Goal: Information Seeking & Learning: Learn about a topic

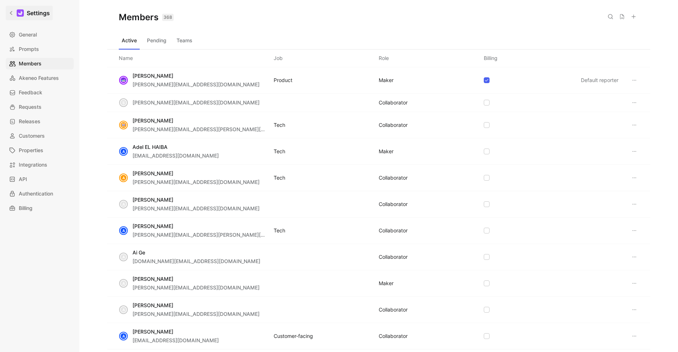
click at [32, 13] on h1 "Settings" at bounding box center [38, 13] width 23 height 9
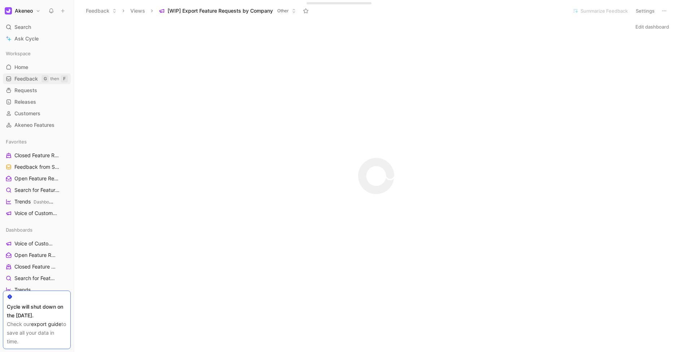
click at [29, 79] on span "Feedback" at bounding box center [25, 78] width 23 height 7
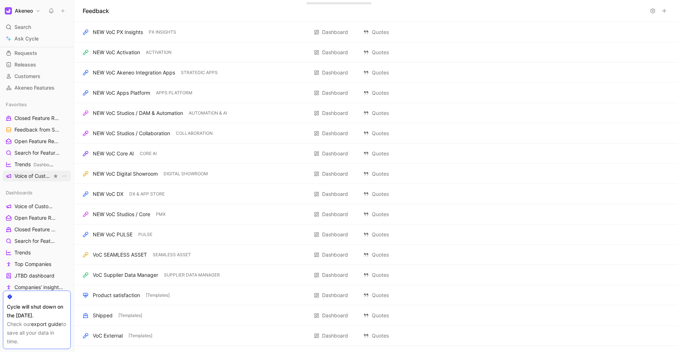
scroll to position [38, 0]
click at [39, 209] on span "Voice of Customers" at bounding box center [33, 205] width 38 height 7
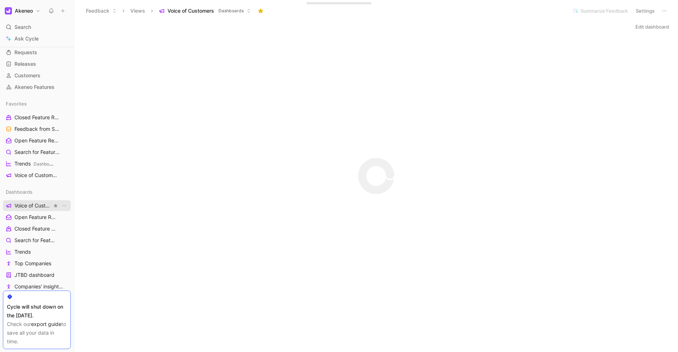
scroll to position [72, 0]
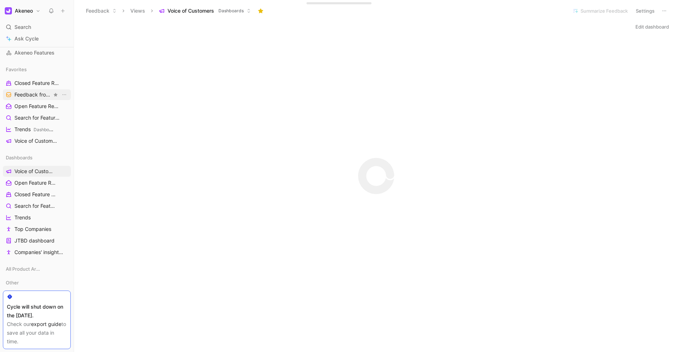
click at [21, 100] on link "Feedback from Support Team All Product Areas" at bounding box center [37, 94] width 68 height 11
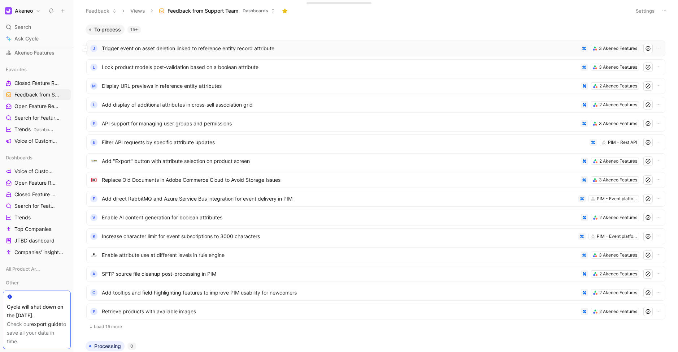
click at [226, 51] on span "Trigger event on asset deletion linked to reference entity record attribute" at bounding box center [340, 48] width 476 height 9
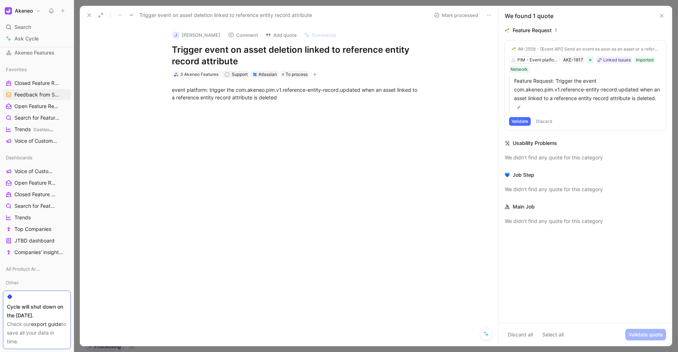
click at [88, 15] on icon at bounding box center [89, 15] width 6 height 6
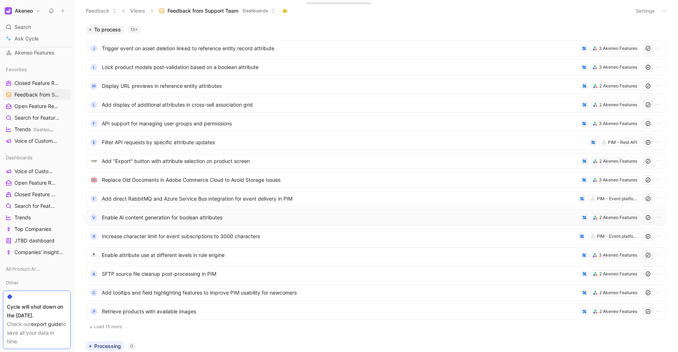
scroll to position [97, 0]
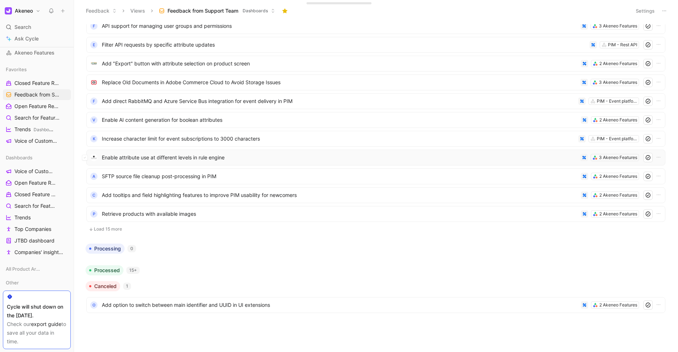
click at [153, 156] on span "Enable attribute use at different levels in rule engine" at bounding box center [340, 157] width 476 height 9
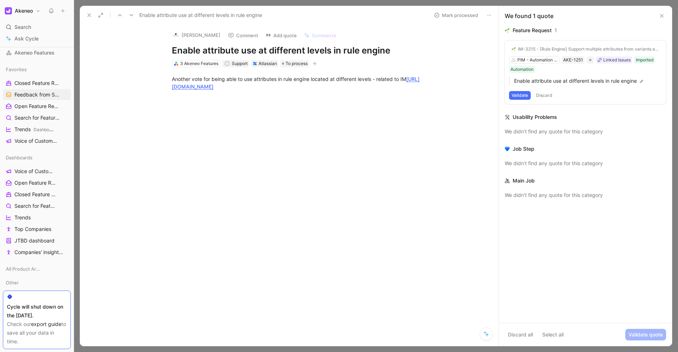
click at [522, 96] on button "Validate" at bounding box center [520, 95] width 22 height 9
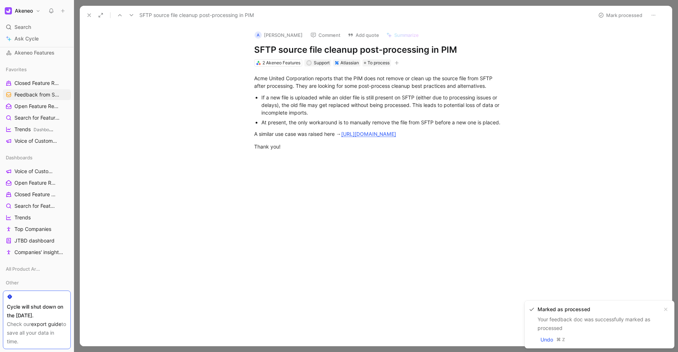
scroll to position [97, 0]
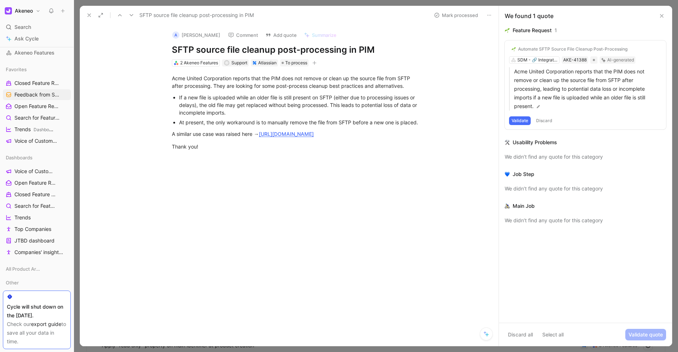
click at [546, 120] on button "Discard" at bounding box center [544, 120] width 21 height 9
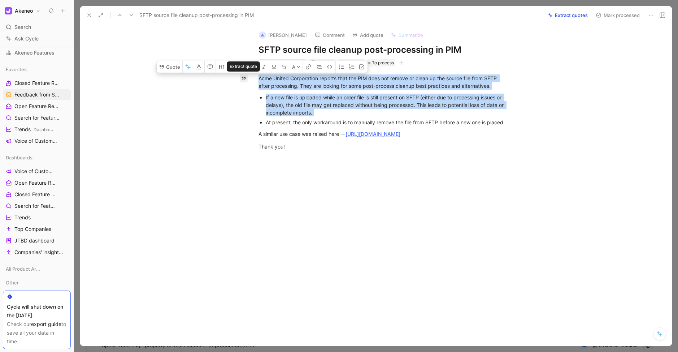
drag, startPoint x: 512, startPoint y: 123, endPoint x: 243, endPoint y: 81, distance: 271.6
click at [243, 81] on div "Quote A Acme United Corporation reports that the PIM does not remove or clean u…" at bounding box center [383, 164] width 577 height 197
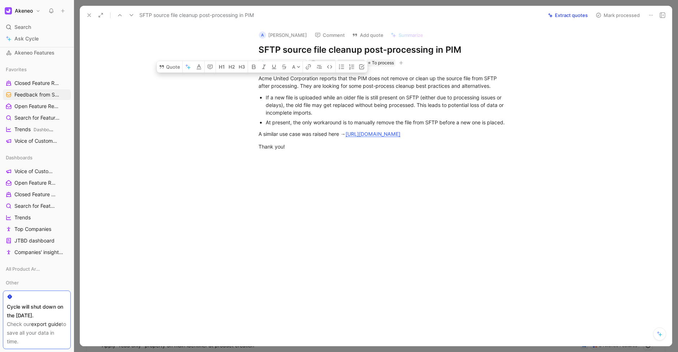
click at [226, 151] on div "Acme United Corporation reports that the PIM does not remove or clean up the so…" at bounding box center [383, 112] width 577 height 92
click at [565, 16] on button "Extract quotes" at bounding box center [568, 15] width 46 height 10
click at [88, 17] on icon at bounding box center [89, 15] width 6 height 6
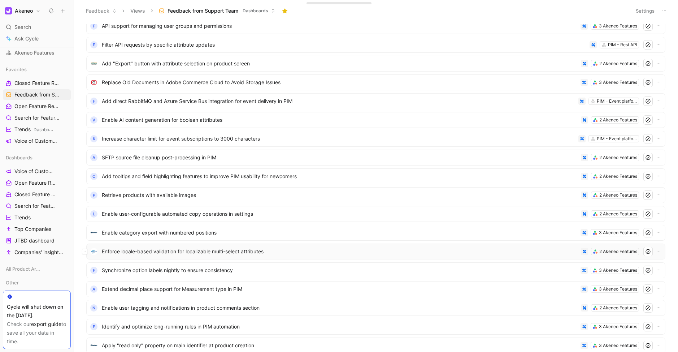
scroll to position [360, 0]
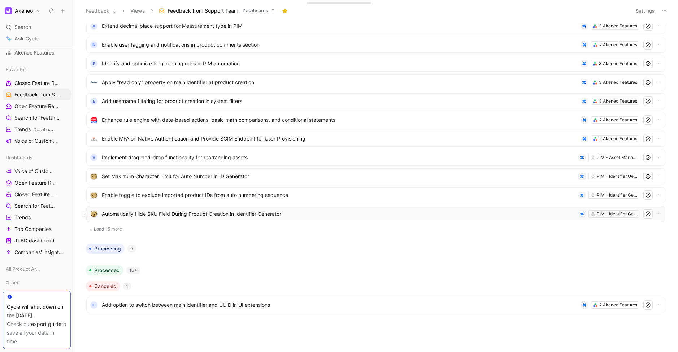
click at [173, 215] on span "Automatically Hide SKU Field During Product Creation in Identifier Generator" at bounding box center [339, 213] width 474 height 9
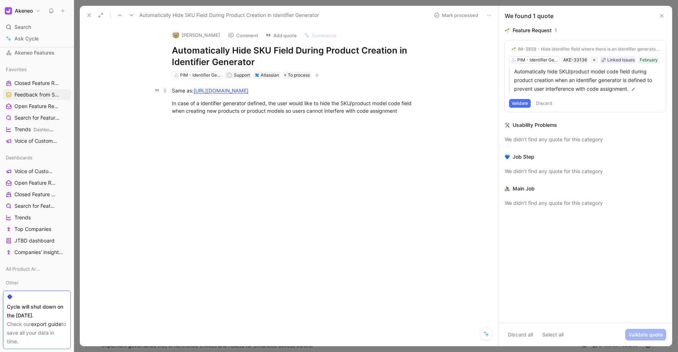
click at [248, 94] on link "[URL][DOMAIN_NAME]" at bounding box center [221, 90] width 55 height 6
click at [322, 114] on div "In case of a identifier generator defined, the user would like to hide the SKU/…" at bounding box center [297, 106] width 250 height 15
click at [88, 19] on button at bounding box center [89, 15] width 10 height 10
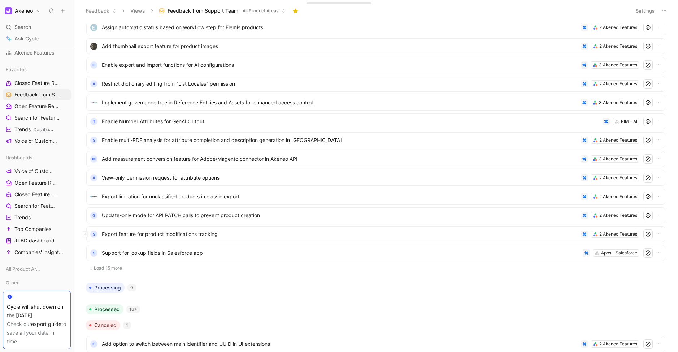
scroll to position [631, 0]
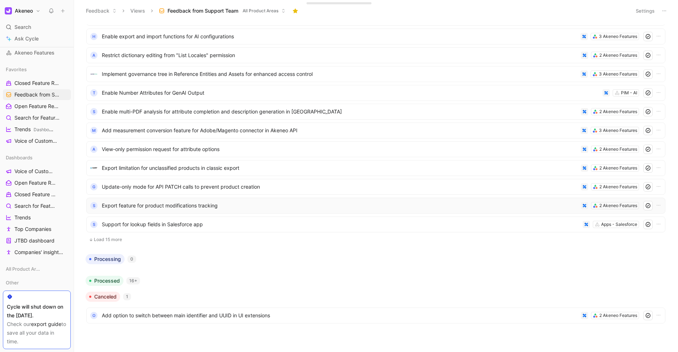
click at [190, 206] on span "Export feature for product modifications tracking" at bounding box center [340, 205] width 476 height 9
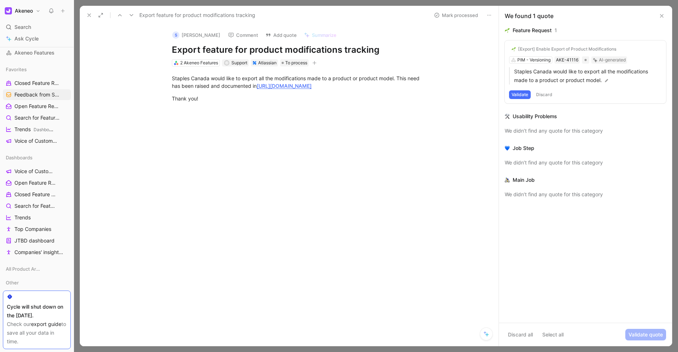
click at [546, 93] on button "Discard" at bounding box center [544, 94] width 21 height 9
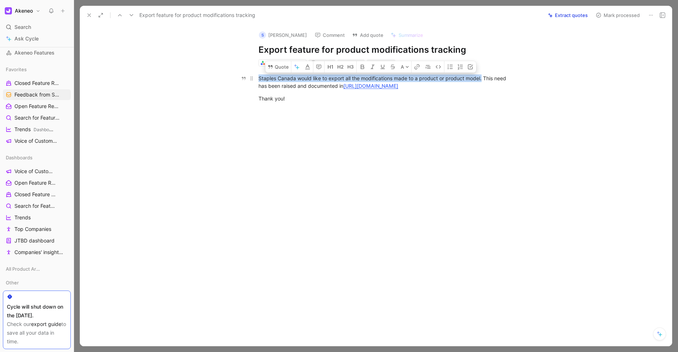
drag, startPoint x: 260, startPoint y: 78, endPoint x: 483, endPoint y: 79, distance: 223.8
click at [483, 79] on div "Staples Canada would like to export all the modifications made to a product or …" at bounding box center [383, 81] width 250 height 15
click at [280, 70] on button "Quote" at bounding box center [278, 67] width 26 height 12
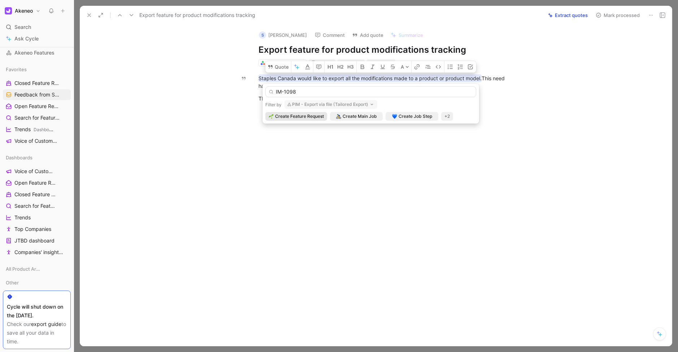
type input "IM-1098"
click at [340, 102] on button "PIM - Export via file (Tailored Export)" at bounding box center [330, 104] width 93 height 9
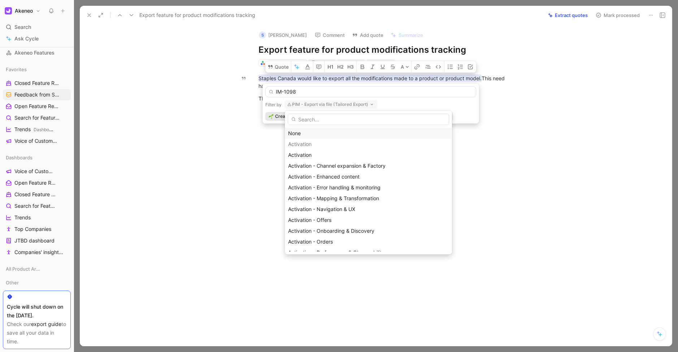
click at [301, 130] on div "None" at bounding box center [368, 133] width 161 height 9
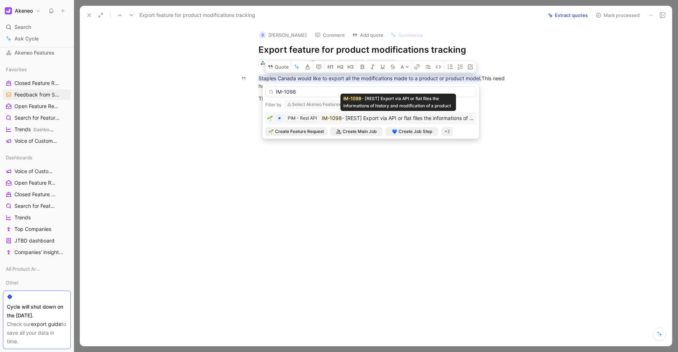
click at [375, 116] on span "- [REST] Export via API or flat files the informations of history and modificat…" at bounding box center [449, 118] width 215 height 6
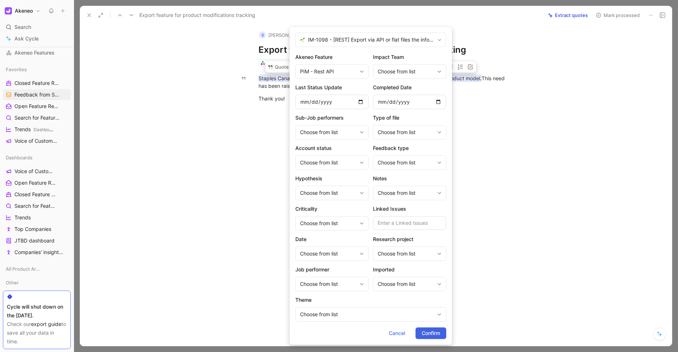
click at [431, 329] on span "Confirm" at bounding box center [431, 333] width 18 height 9
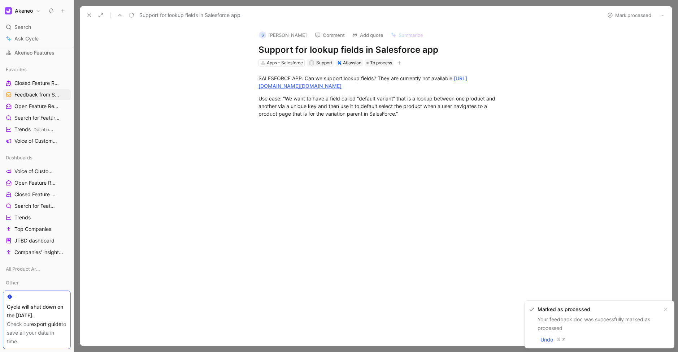
scroll to position [631, 0]
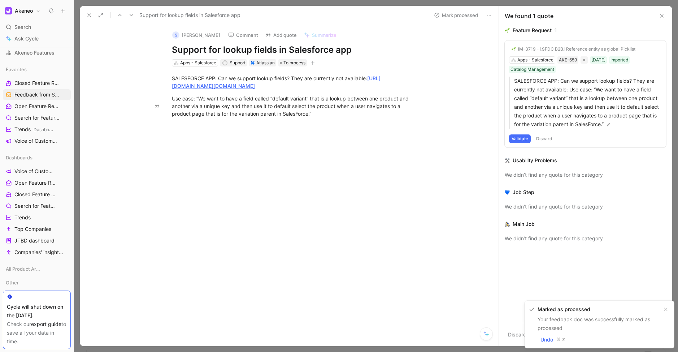
click at [84, 16] on button at bounding box center [89, 15] width 10 height 10
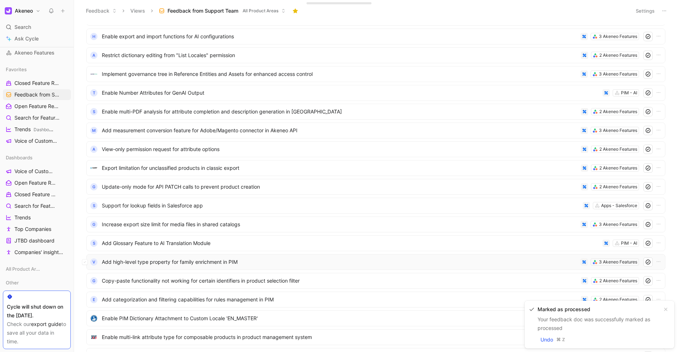
scroll to position [905, 0]
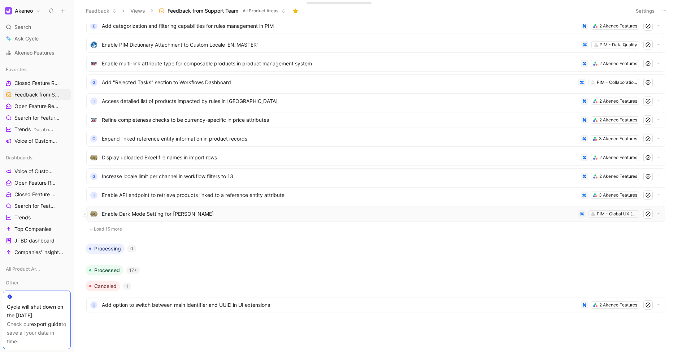
click at [216, 221] on div "Enable Dark Mode Setting for Akeneo PIM PIM - Global UX (cross-features, respon…" at bounding box center [375, 214] width 579 height 16
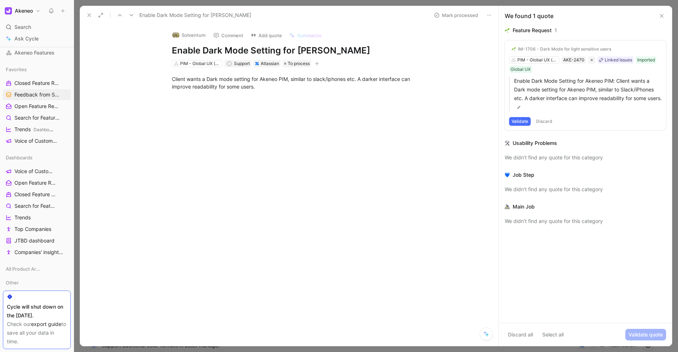
click at [90, 15] on icon at bounding box center [89, 15] width 6 height 6
